Goal: Task Accomplishment & Management: Use online tool/utility

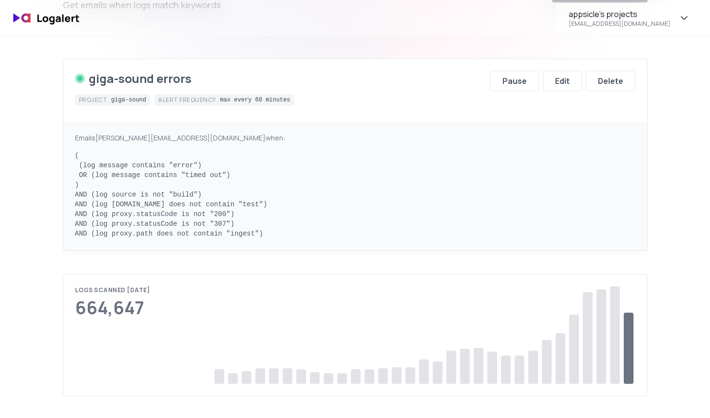
scroll to position [59, 0]
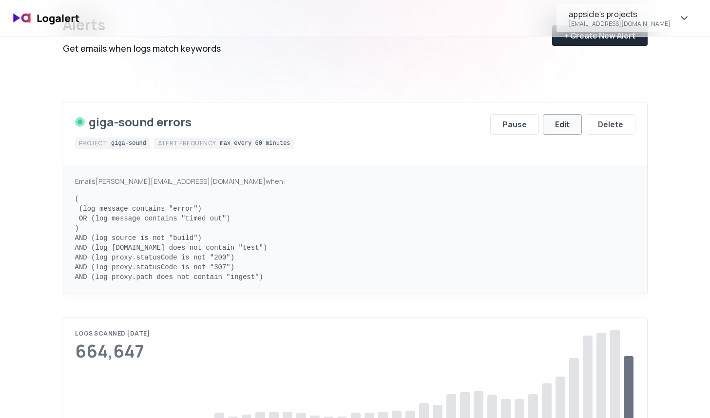
click at [558, 132] on button "Edit" at bounding box center [562, 124] width 39 height 20
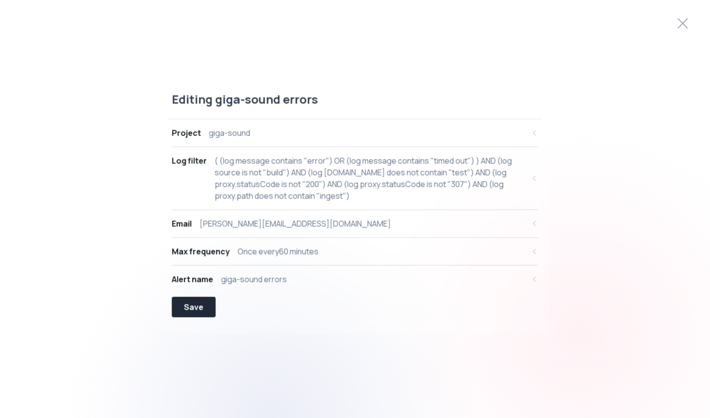
click at [305, 179] on div "( (log message contains "error") OR (log message contains "timed out") ) AND (l…" at bounding box center [370, 177] width 310 height 47
select select "message"
select select "CONTAINS"
select select "OR"
select select "message"
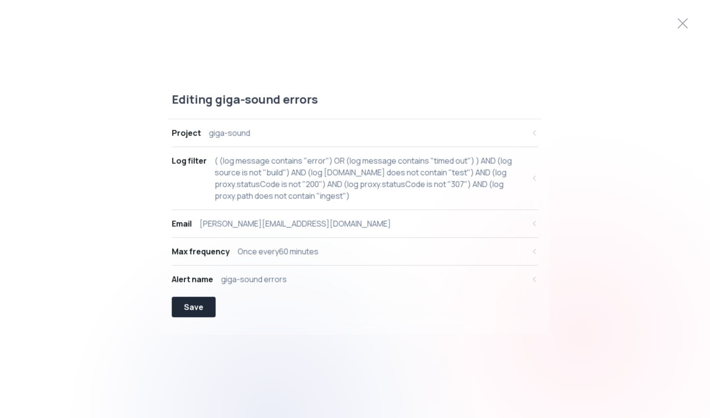
select select "CONTAINS"
select select "AND"
select select "source"
select select "NOT_EQUALS"
select select "build"
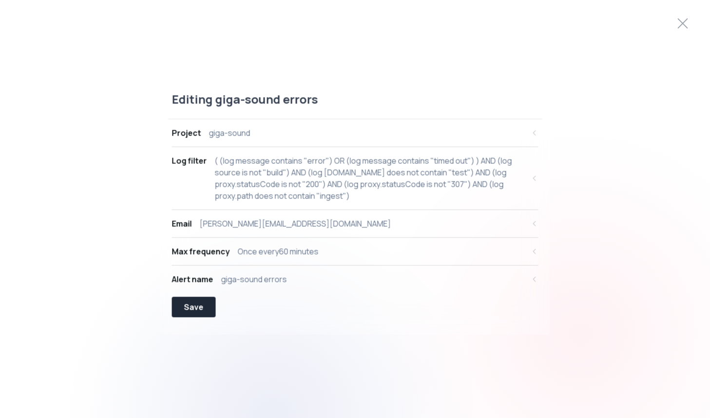
select select "AND"
select select "[DOMAIN_NAME]"
select select "NOT_CONTAINS"
select select "AND"
select select "proxy.statusCode"
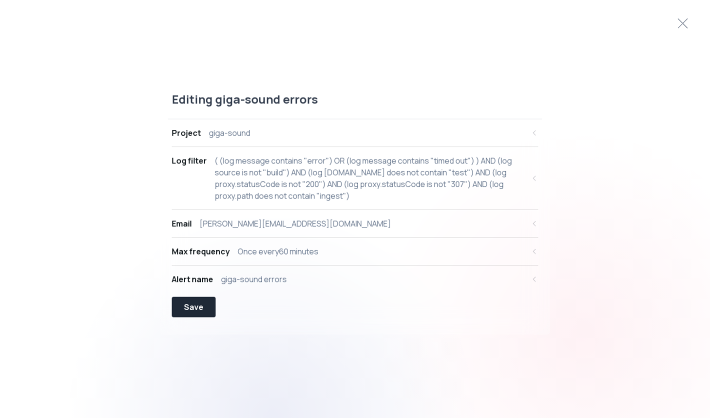
select select "NOT_EQUALS"
select select "AND"
select select "proxy.statusCode"
select select "NOT_EQUALS"
select select "AND"
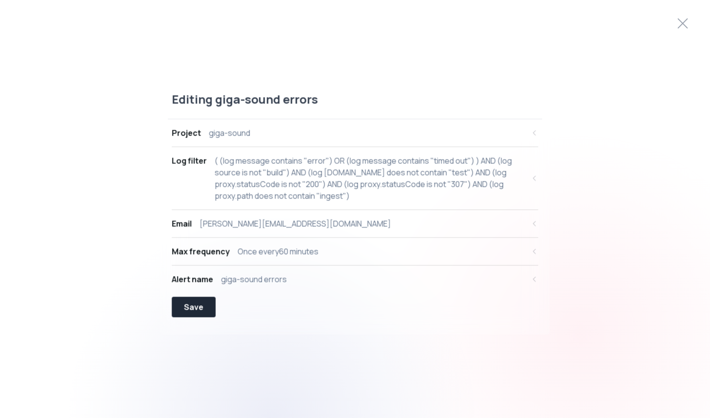
select select "proxy.path"
select select "NOT_CONTAINS"
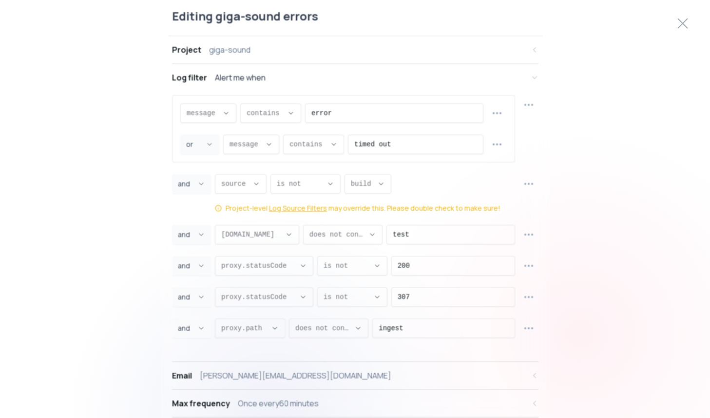
scroll to position [20, 0]
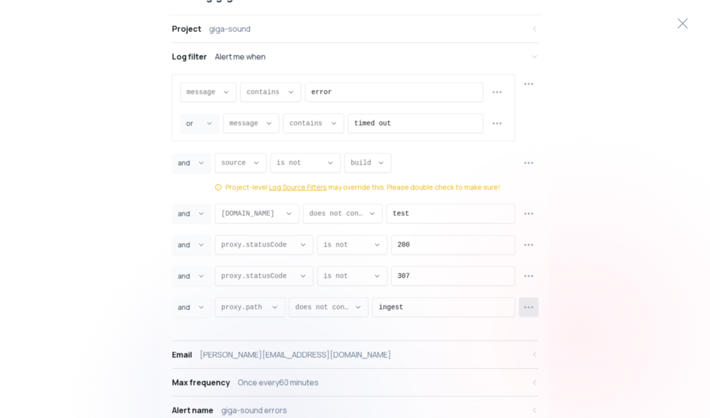
click at [533, 307] on icon "button" at bounding box center [529, 307] width 12 height 12
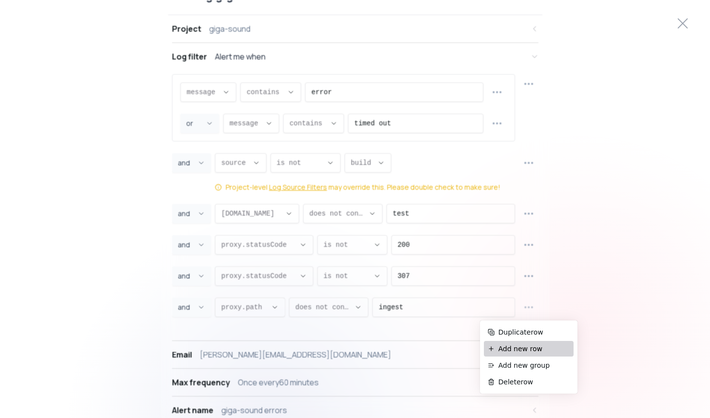
click at [529, 347] on span "Add new row" at bounding box center [534, 349] width 71 height 10
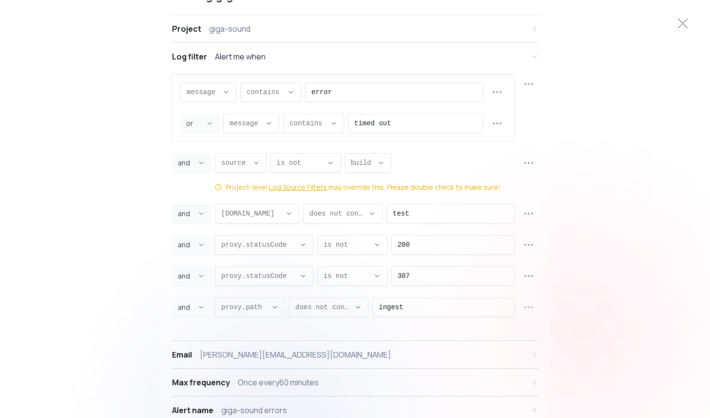
select select "AND"
select select "message"
select select "CONTAINS"
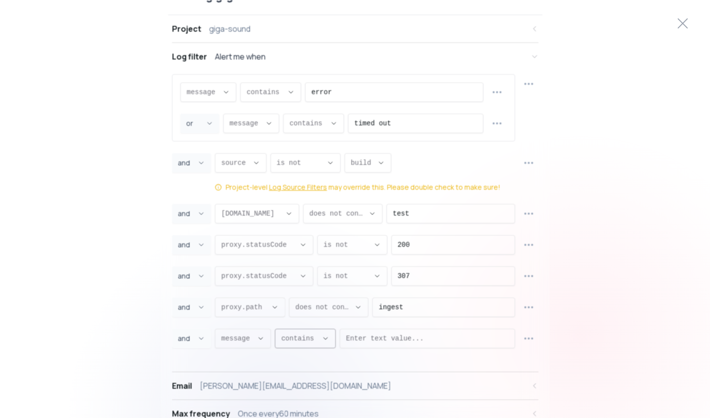
click at [316, 343] on div "contains ," at bounding box center [299, 338] width 37 height 19
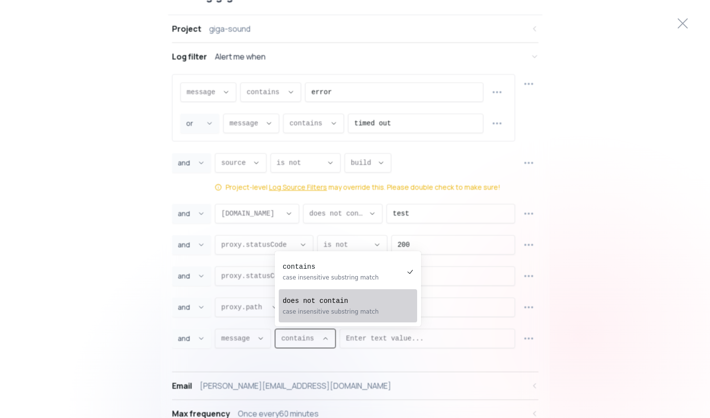
click at [340, 306] on div "does not contain case insensitive substring match" at bounding box center [343, 305] width 121 height 27
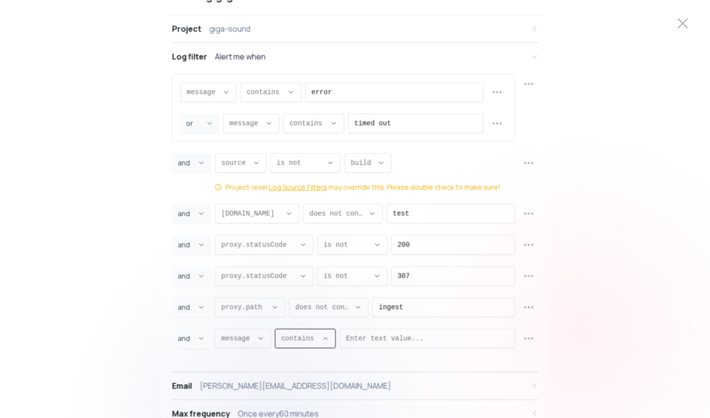
type input "NOT_CONTAINS"
select select "NOT_CONTAINS"
click at [375, 343] on input "Enter text value..." at bounding box center [437, 338] width 144 height 19
paste input "JWT is expired"
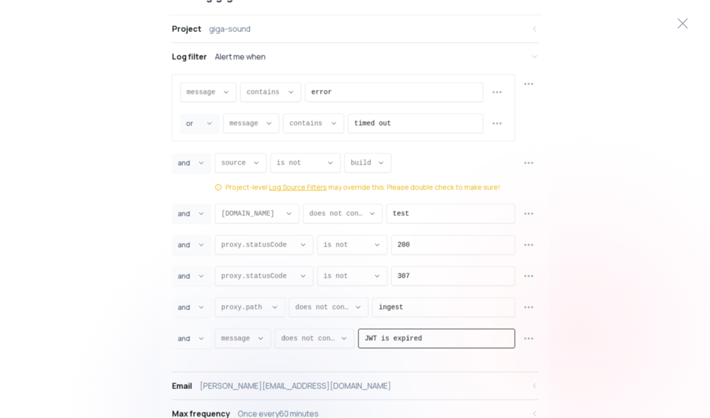
type input "JWT is expired"
click at [135, 334] on div "Editing giga-sound errors Project giga-sound Log filter Alert me when message m…" at bounding box center [355, 208] width 710 height 425
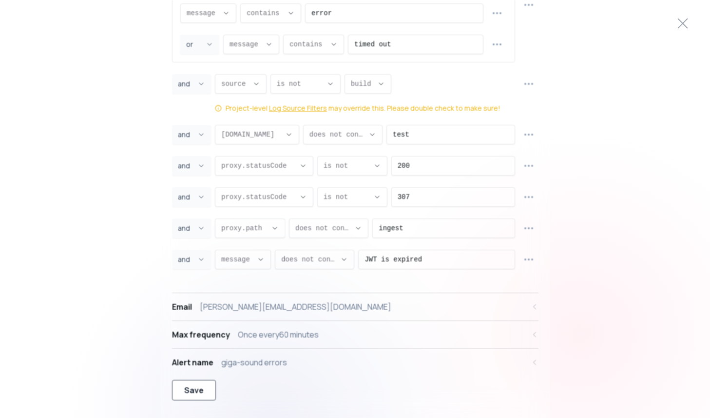
click at [178, 399] on button "Save" at bounding box center [194, 390] width 44 height 20
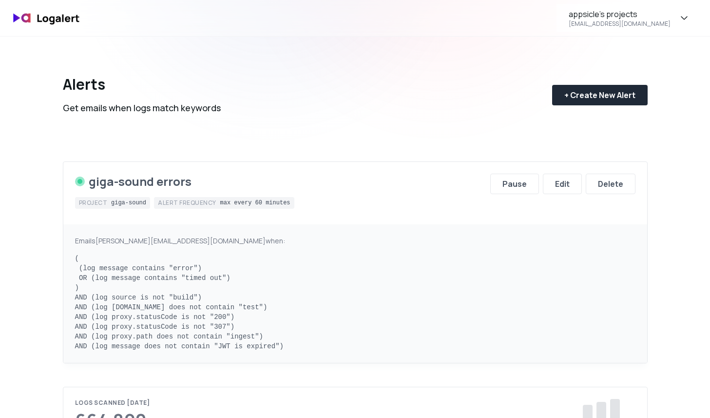
click at [370, 113] on div "Alerts Get emails when logs match keywords + Create New Alert" at bounding box center [355, 87] width 585 height 101
